Goal: Task Accomplishment & Management: Manage account settings

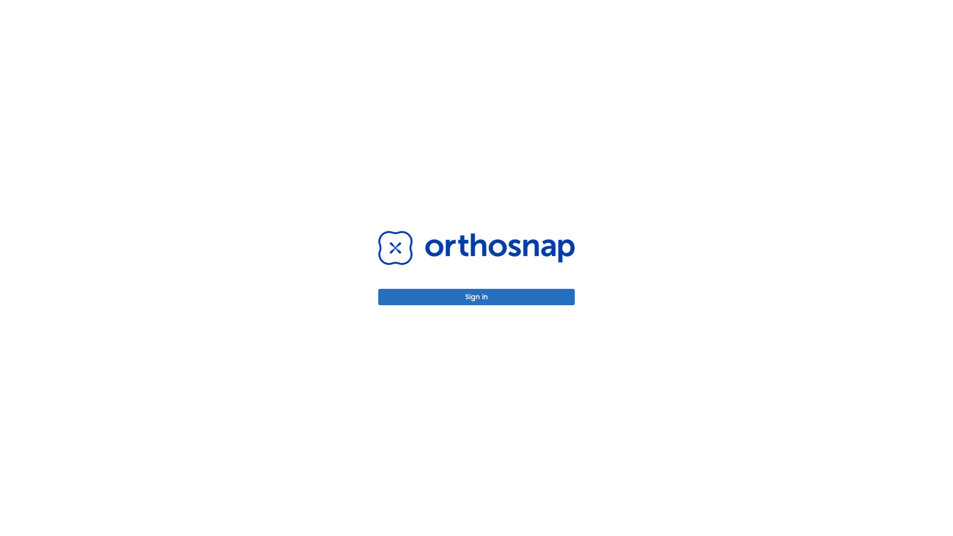
click at [477, 297] on button "Sign in" at bounding box center [476, 297] width 197 height 16
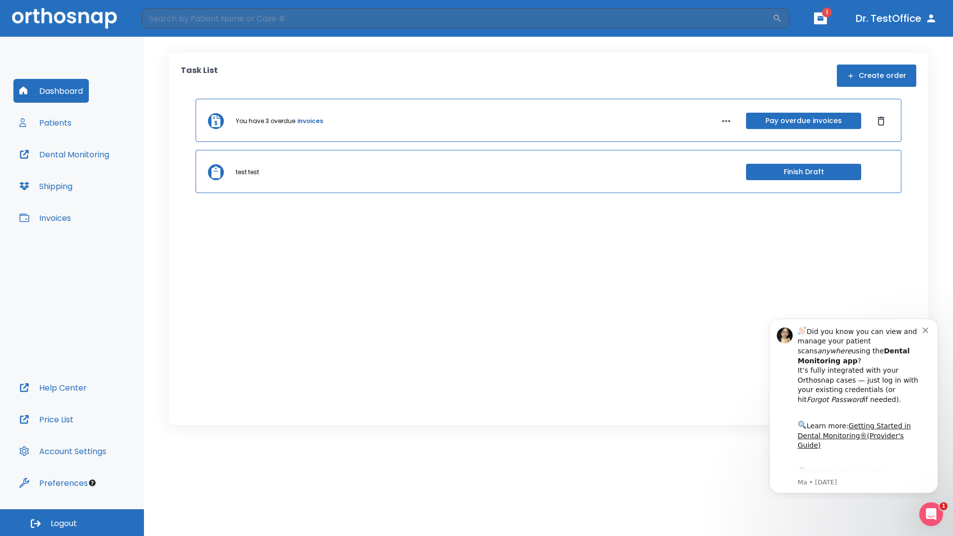
click at [72, 523] on span "Logout" at bounding box center [64, 523] width 26 height 11
